Goal: Transaction & Acquisition: Download file/media

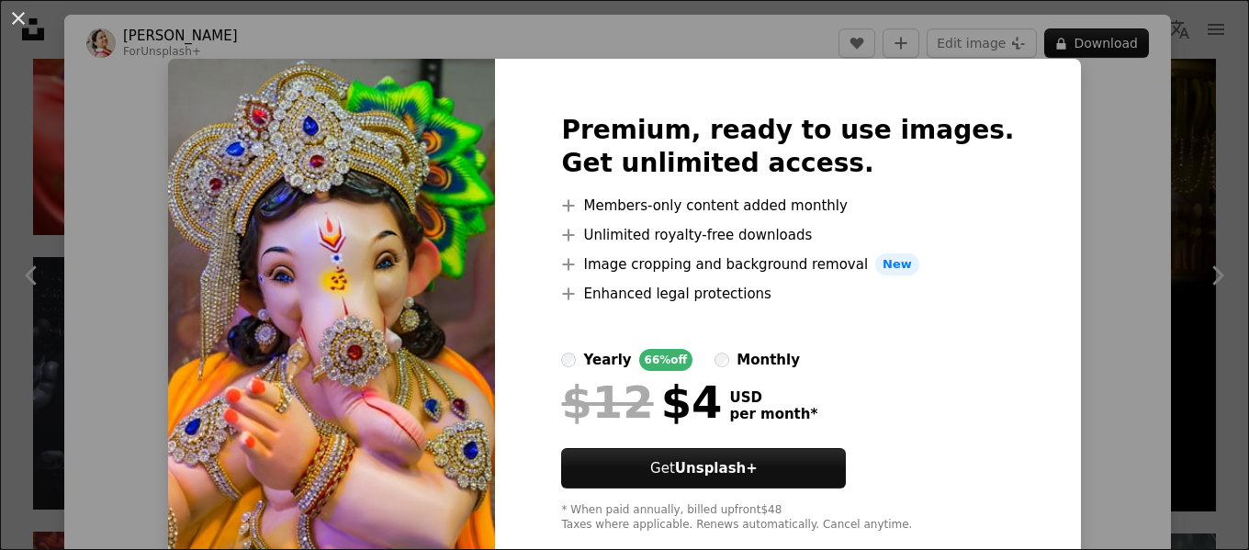
scroll to position [1115, 0]
click at [1080, 350] on div "An X shape Premium, ready to use images. Get unlimited access. A plus sign Memb…" at bounding box center [624, 275] width 1249 height 550
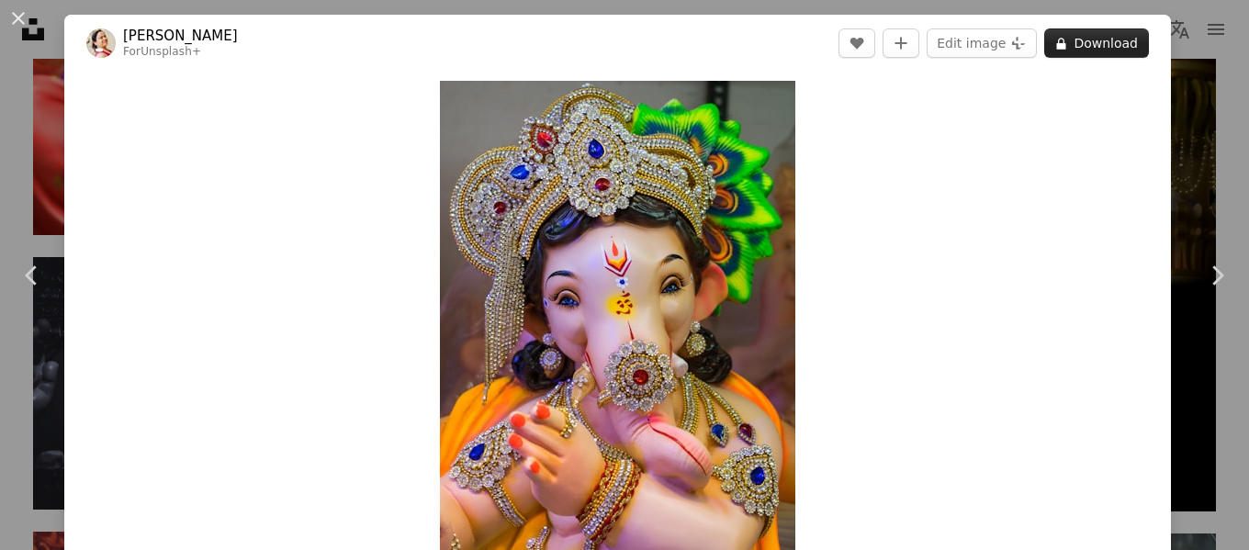
click at [1081, 38] on button "A lock Download" at bounding box center [1096, 42] width 105 height 29
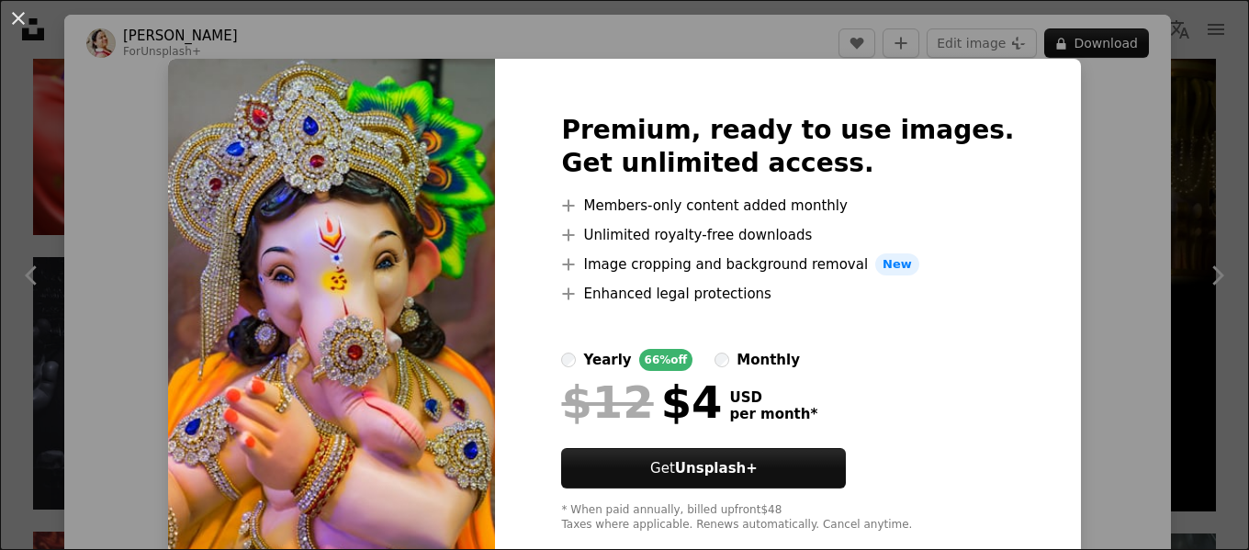
click at [1075, 205] on div "An X shape Premium, ready to use images. Get unlimited access. A plus sign Memb…" at bounding box center [624, 275] width 1249 height 550
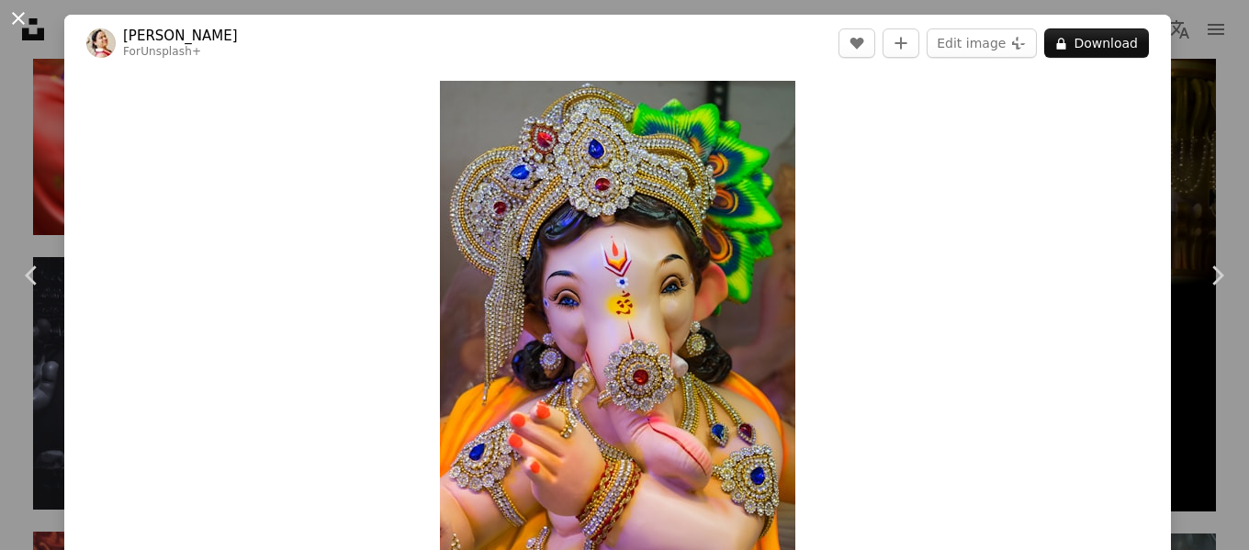
click at [16, 17] on button "An X shape" at bounding box center [18, 18] width 22 height 22
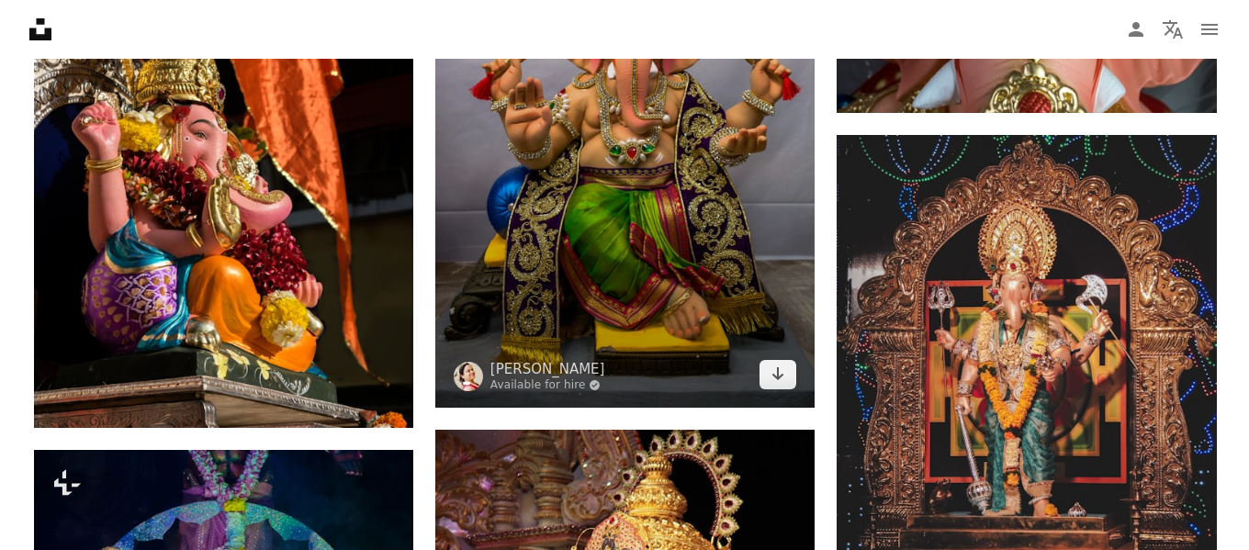
scroll to position [1789, 0]
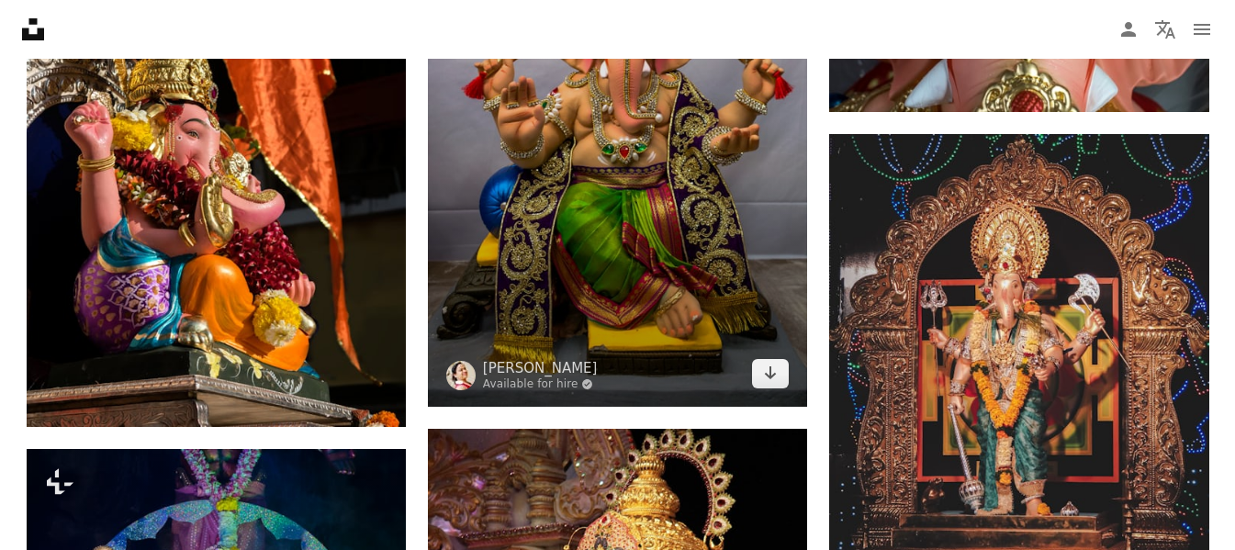
click at [583, 316] on img at bounding box center [617, 121] width 379 height 569
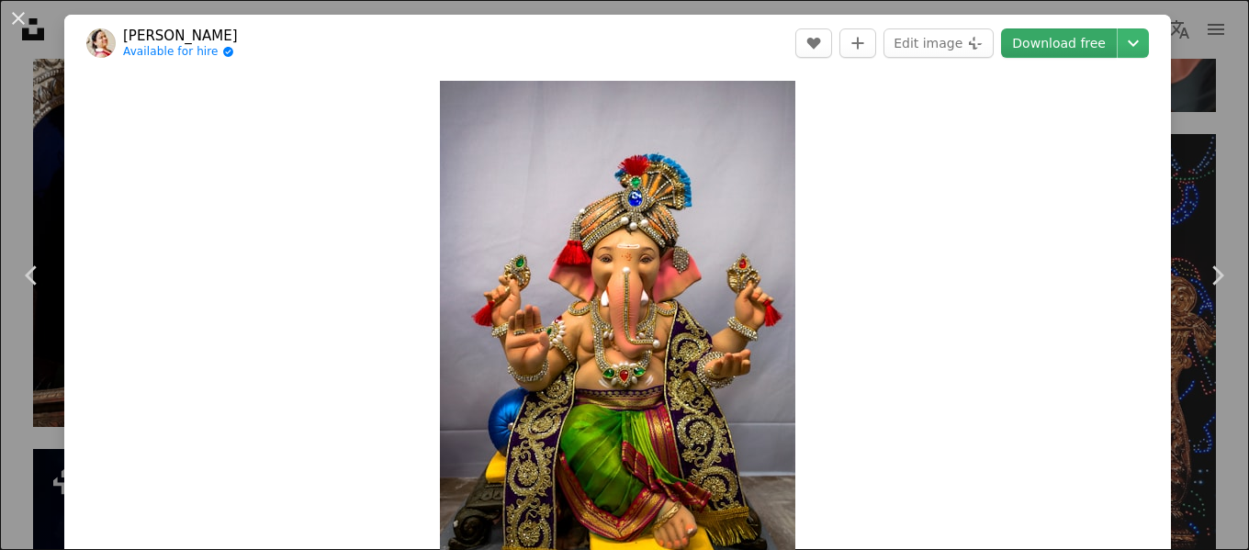
click at [1038, 45] on link "Download free" at bounding box center [1059, 42] width 116 height 29
